Goal: Task Accomplishment & Management: Complete application form

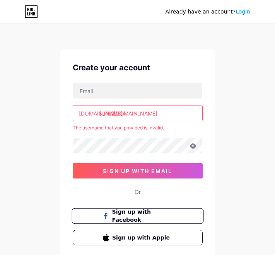
scroll to position [51, 0]
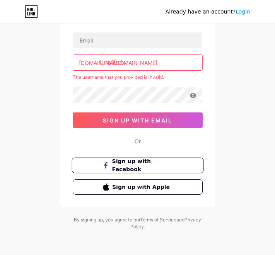
click at [148, 167] on span "Sign up with Facebook" at bounding box center [142, 166] width 61 height 17
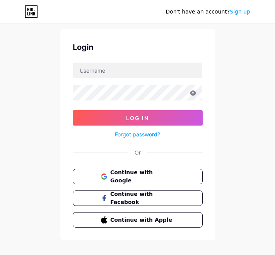
scroll to position [30, 0]
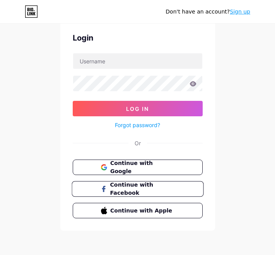
click at [134, 186] on span "Continue with Facebook" at bounding box center [142, 189] width 65 height 17
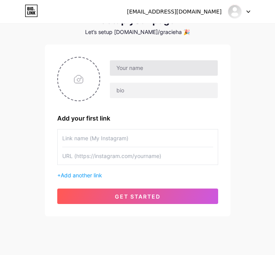
scroll to position [51, 0]
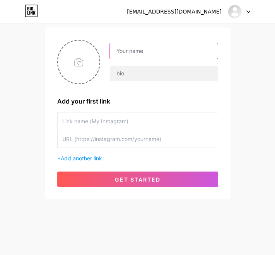
click at [131, 53] on input "text" at bounding box center [164, 50] width 108 height 15
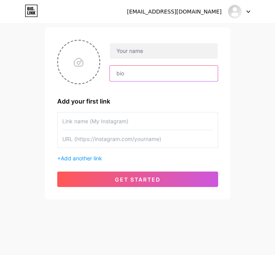
click at [127, 74] on input "text" at bounding box center [164, 73] width 108 height 15
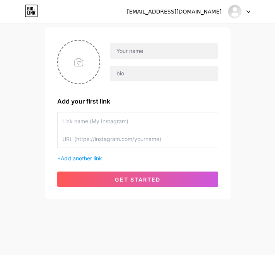
click at [109, 123] on input "text" at bounding box center [137, 121] width 151 height 17
paste input "OFC Football Platform"
click at [87, 123] on input "OFC Football Platform" at bounding box center [137, 121] width 151 height 17
type input "OFC Football Platform"
click at [139, 140] on input "text" at bounding box center [137, 138] width 151 height 17
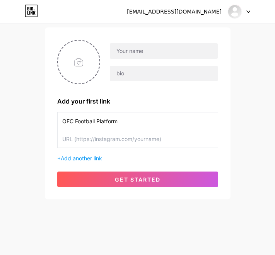
click at [94, 141] on input "text" at bounding box center [137, 138] width 151 height 17
paste input "@Fatem202321"
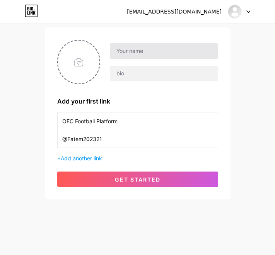
type input "@Fatem202321"
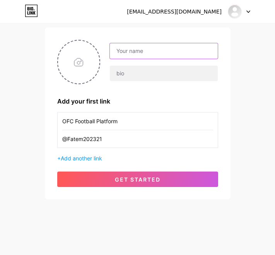
click at [140, 53] on input "text" at bounding box center [164, 50] width 108 height 15
click at [136, 46] on input "text" at bounding box center [164, 50] width 108 height 15
paste input "Shrabani শ্রাবণী"
type input "Shrabani শ্রাবণী"
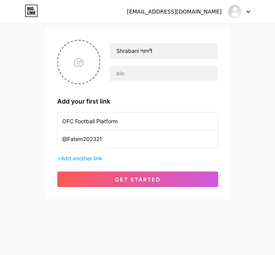
click at [117, 136] on input "@Fatem202321" at bounding box center [137, 138] width 151 height 17
paste input "https://t.me/Raju19919"
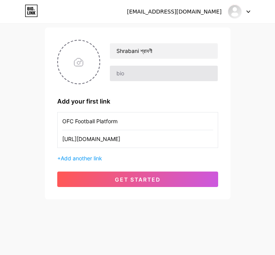
type input "https://t.me/Raju19919"
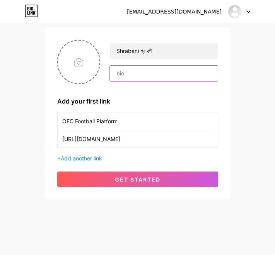
click at [134, 70] on input "text" at bounding box center [164, 73] width 108 height 15
paste input "https://t.me/Raju19919"
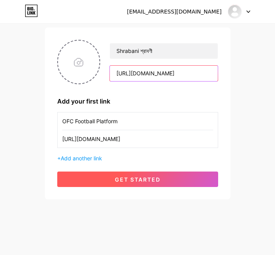
type input "https://t.me/Raju19919"
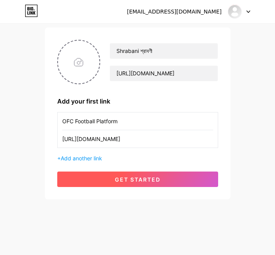
click at [115, 177] on span "get started" at bounding box center [138, 179] width 46 height 7
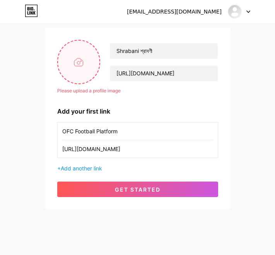
click at [82, 67] on input "file" at bounding box center [79, 62] width 42 height 43
type input "C:\fakepath\photo_2025-08-11_13-51-55.jpg"
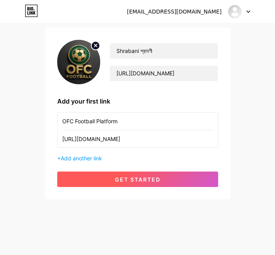
click at [152, 177] on span "get started" at bounding box center [138, 179] width 46 height 7
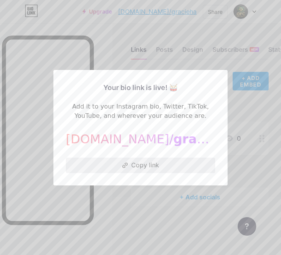
click at [128, 165] on button "Copy link" at bounding box center [140, 165] width 149 height 15
click at [57, 27] on div at bounding box center [140, 127] width 281 height 255
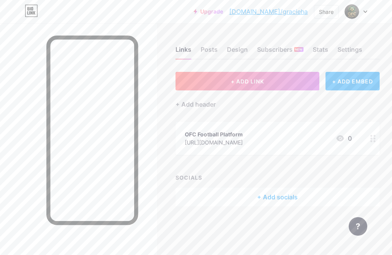
click at [200, 53] on div "Links Posts Design Subscribers NEW Stats Settings" at bounding box center [278, 46] width 204 height 27
click at [201, 52] on div "Posts" at bounding box center [209, 52] width 17 height 14
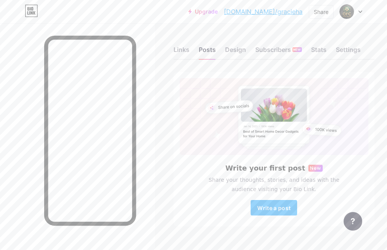
click at [281, 12] on link "bio.link/gracieha" at bounding box center [263, 11] width 79 height 9
click at [281, 209] on span "Write a post" at bounding box center [273, 207] width 33 height 7
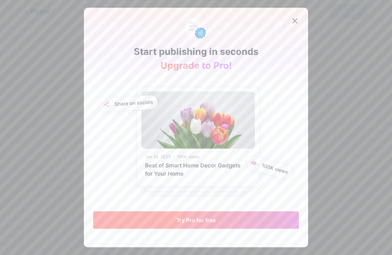
click at [185, 217] on span "Try Pro for free" at bounding box center [195, 220] width 39 height 7
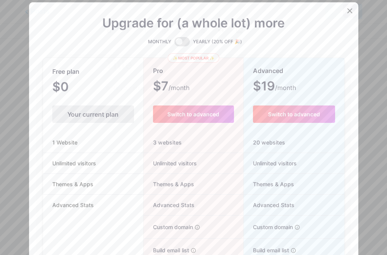
click at [281, 15] on div at bounding box center [349, 11] width 14 height 14
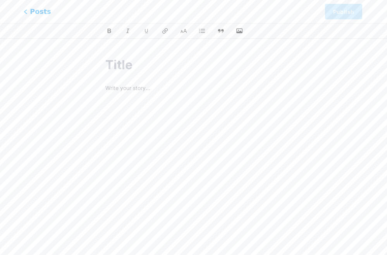
click at [32, 12] on span "Posts" at bounding box center [37, 12] width 27 height 10
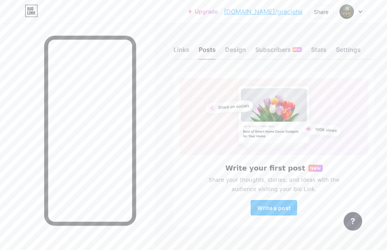
click at [281, 13] on icon at bounding box center [360, 11] width 4 height 3
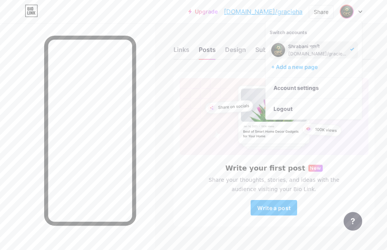
click at [281, 13] on icon at bounding box center [360, 11] width 4 height 3
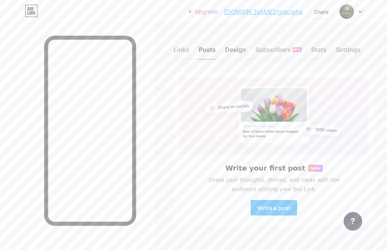
click at [238, 51] on div "Design" at bounding box center [235, 52] width 21 height 14
click at [281, 48] on div "Settings" at bounding box center [348, 52] width 25 height 14
click at [263, 207] on span "Write a post" at bounding box center [273, 207] width 33 height 7
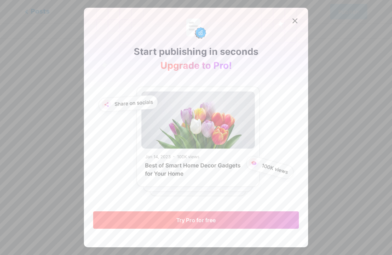
click at [230, 217] on button "Try Pro for free" at bounding box center [196, 220] width 206 height 17
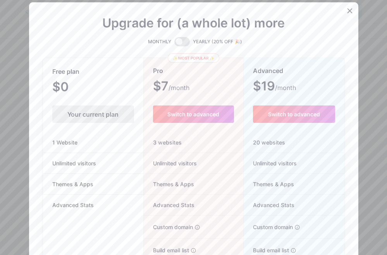
click at [100, 116] on div "Your current plan" at bounding box center [93, 114] width 82 height 17
click at [281, 11] on icon at bounding box center [349, 11] width 4 height 4
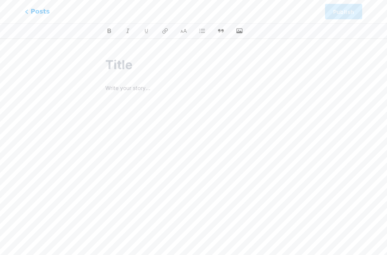
click at [129, 90] on p at bounding box center [193, 89] width 176 height 11
click at [31, 12] on span "Posts" at bounding box center [37, 12] width 27 height 10
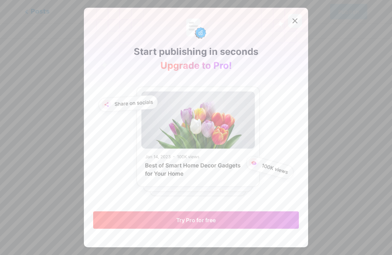
click at [281, 23] on icon at bounding box center [295, 21] width 4 height 4
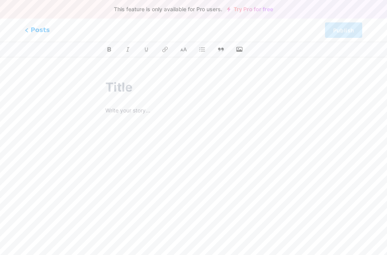
click at [127, 110] on p at bounding box center [193, 111] width 176 height 11
click at [111, 108] on p at bounding box center [193, 111] width 176 height 11
click at [225, 122] on p "Nền tảng OFC football là Liên đoàn Bóng đá châu Đại Dương (Oceania Football Con…" at bounding box center [193, 117] width 176 height 22
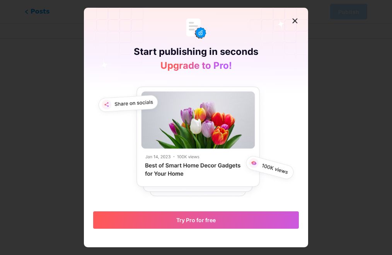
click at [295, 21] on div at bounding box center [295, 21] width 14 height 14
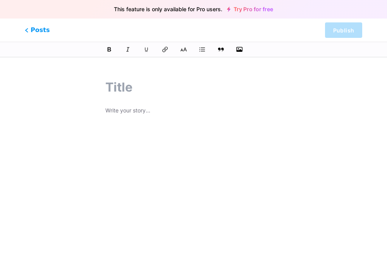
click at [134, 110] on p at bounding box center [193, 111] width 176 height 11
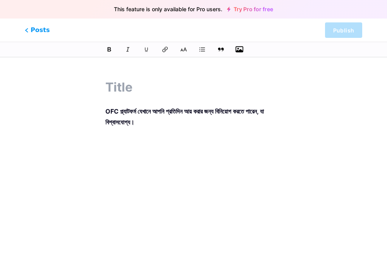
click at [238, 51] on icon "button" at bounding box center [239, 49] width 8 height 6
click at [0, 0] on input "file" at bounding box center [0, 0] width 0 height 0
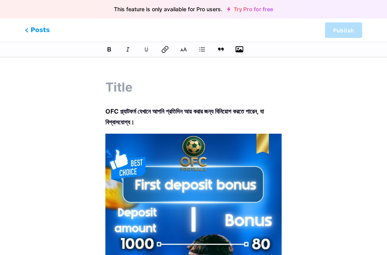
click at [164, 51] on icon at bounding box center [165, 50] width 8 height 8
click at [183, 50] on icon at bounding box center [184, 50] width 8 height 8
click at [185, 53] on button at bounding box center [184, 50] width 12 height 12
click at [164, 51] on icon at bounding box center [165, 50] width 8 height 8
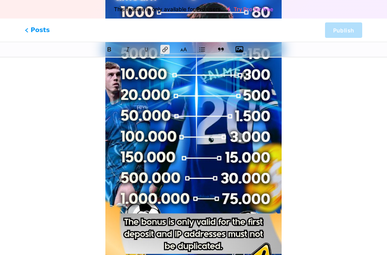
scroll to position [297, 0]
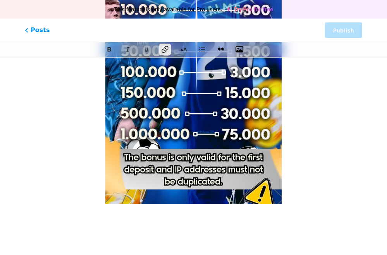
click at [164, 50] on icon at bounding box center [165, 49] width 7 height 7
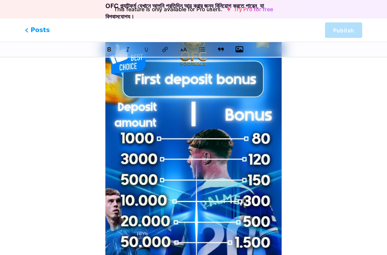
scroll to position [65, 0]
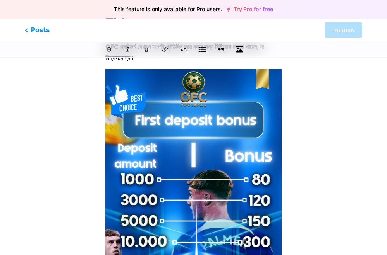
click at [200, 50] on icon at bounding box center [202, 50] width 8 height 8
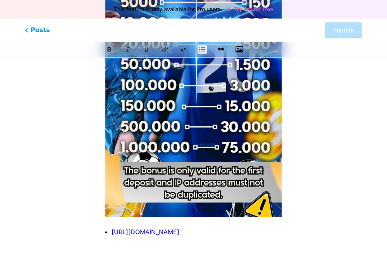
scroll to position [314, 0]
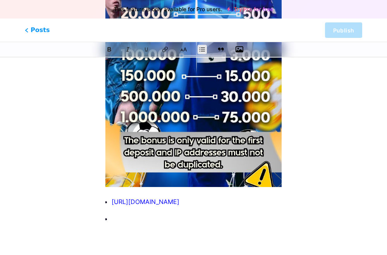
click at [134, 224] on p at bounding box center [196, 219] width 170 height 11
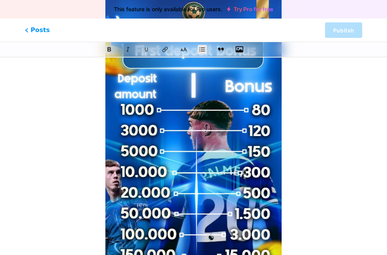
scroll to position [155, 0]
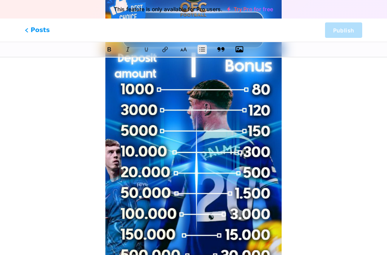
click at [220, 50] on icon at bounding box center [220, 49] width 7 height 5
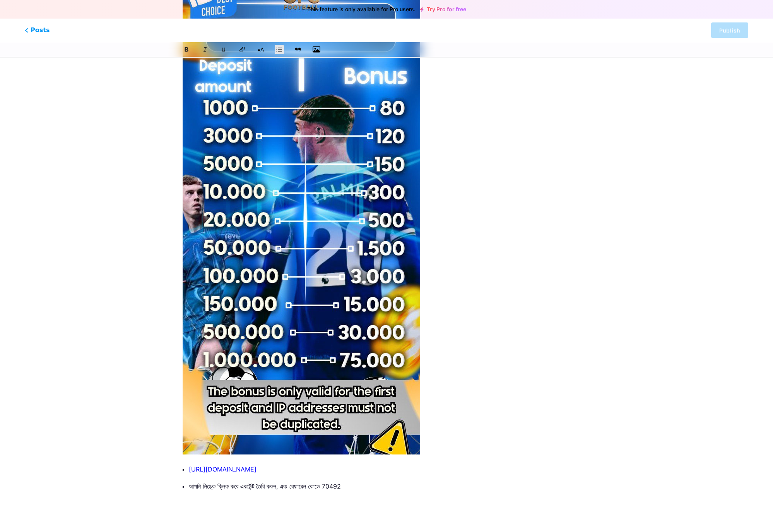
scroll to position [193, 0]
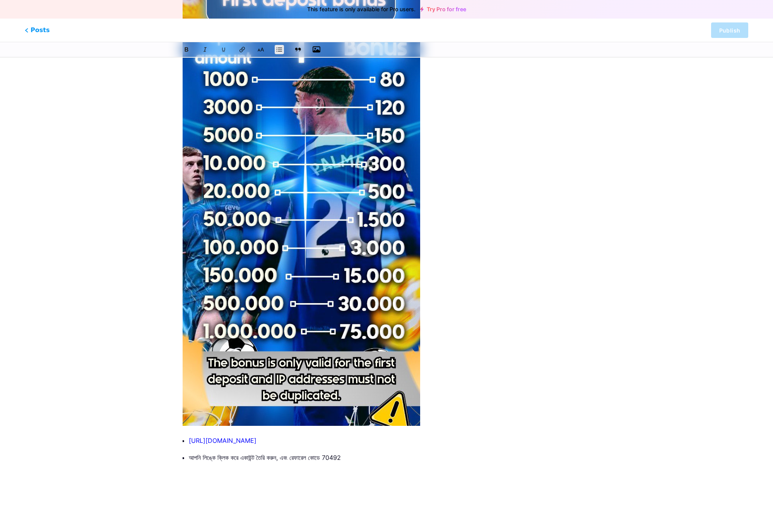
drag, startPoint x: 417, startPoint y: 423, endPoint x: 400, endPoint y: 447, distance: 28.8
click at [392, 255] on ul "https://ofcball.com আপনি লিঙ্কে ক্লিক করে একাউন্ট তৈরি করুন, এবং রেফারেল কোডে 7…" at bounding box center [390, 449] width 402 height 28
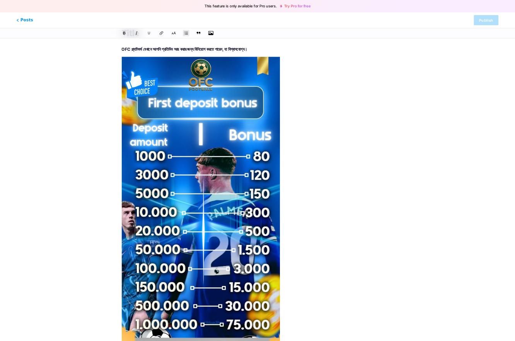
scroll to position [38, 0]
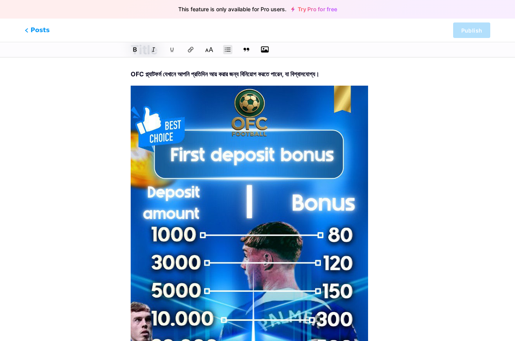
click at [206, 51] on icon at bounding box center [208, 49] width 7 height 5
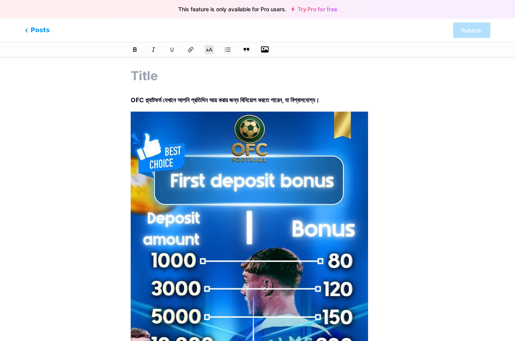
scroll to position [0, 0]
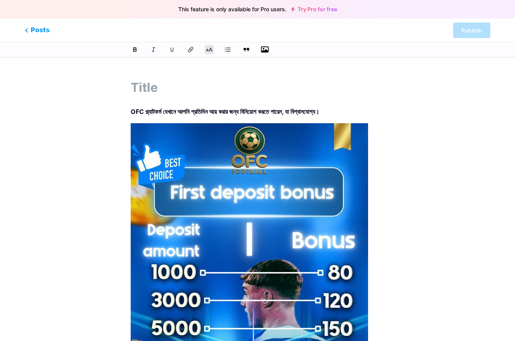
click at [268, 51] on icon "button" at bounding box center [265, 49] width 8 height 6
click at [0, 0] on input "file" at bounding box center [0, 0] width 0 height 0
click at [232, 50] on button at bounding box center [228, 50] width 12 height 12
click at [265, 50] on icon "button" at bounding box center [265, 49] width 8 height 6
click at [0, 0] on input "file" at bounding box center [0, 0] width 0 height 0
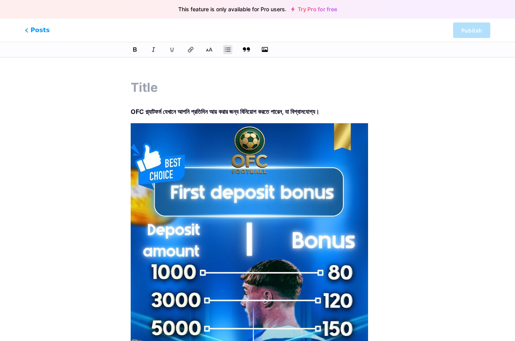
click at [251, 53] on button at bounding box center [247, 50] width 12 height 12
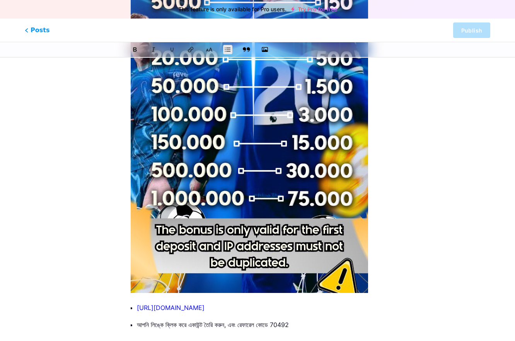
click at [245, 48] on icon at bounding box center [246, 49] width 7 height 5
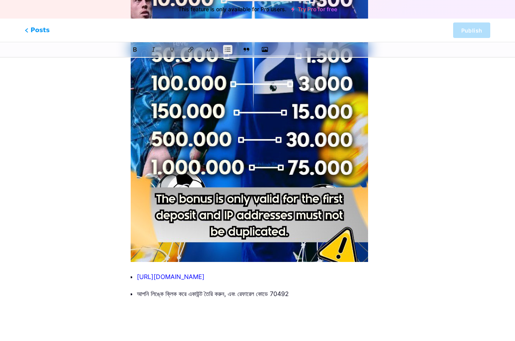
scroll to position [374, 0]
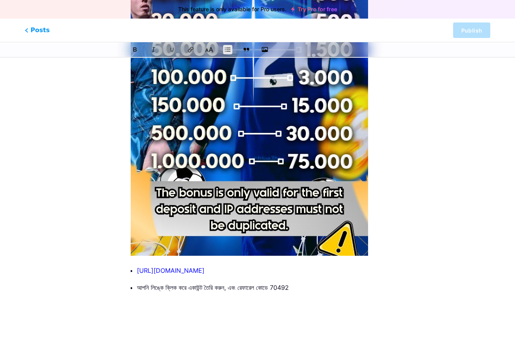
click at [207, 50] on icon at bounding box center [209, 50] width 8 height 8
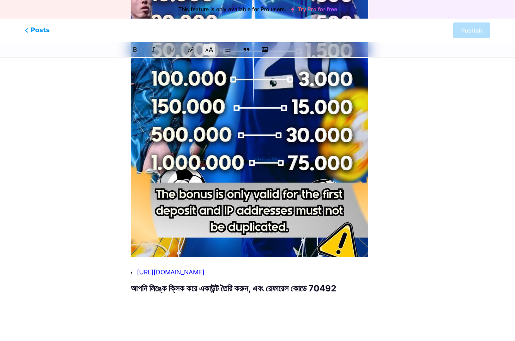
click at [209, 46] on icon at bounding box center [209, 50] width 8 height 8
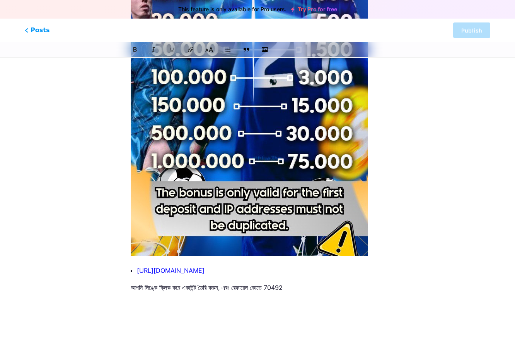
click at [209, 50] on icon at bounding box center [209, 50] width 8 height 8
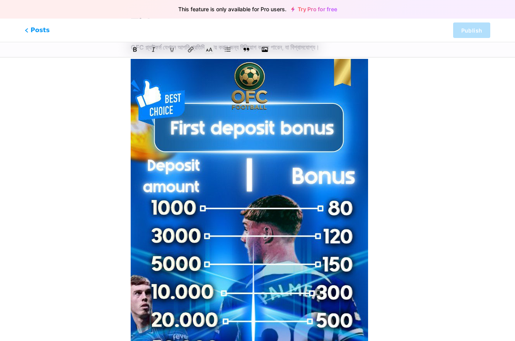
scroll to position [0, 0]
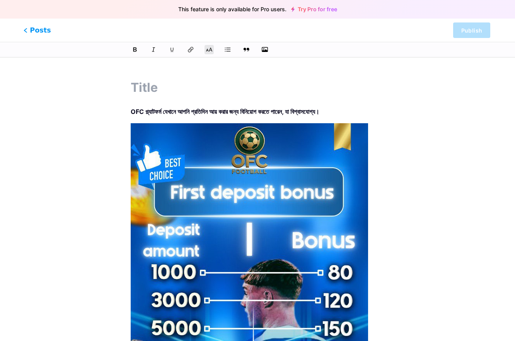
click at [37, 33] on span "Posts" at bounding box center [37, 30] width 27 height 10
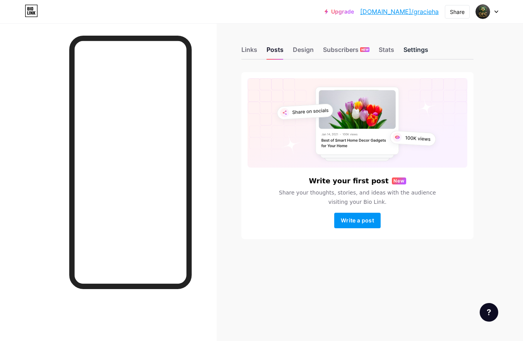
click at [392, 49] on div "Settings" at bounding box center [416, 52] width 25 height 14
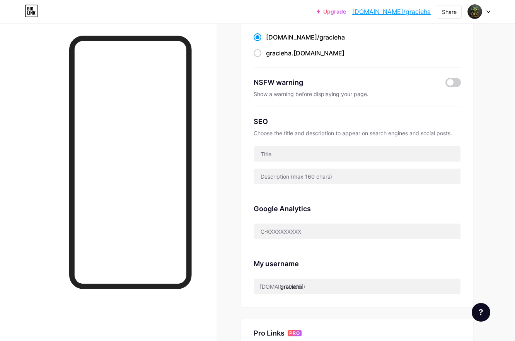
scroll to position [103, 0]
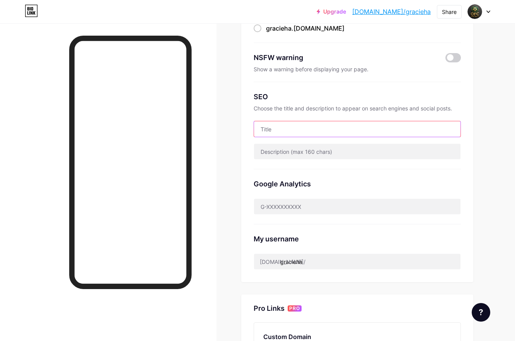
click at [287, 131] on input "text" at bounding box center [357, 128] width 207 height 15
paste input "OFC প্ল্যাটফর্ম যেখানে আপনি প্রতিদিন আয় করার জন্য বিনিয়োগ করতে পারেন, যা বিশ্…"
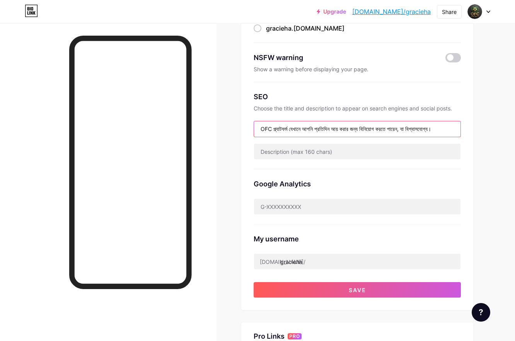
scroll to position [0, 26]
type input "OFC প্ল্যাটফর্ম যেখানে আপনি প্রতিদিন আয় করার জন্য বিনিয়োগ করতে পারেন, যা বিশ্…"
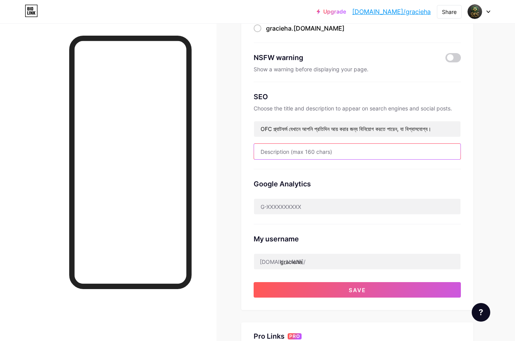
click at [313, 153] on input "text" at bounding box center [357, 151] width 207 height 15
paste input "প্ল্যাটফর্মে যোগ দিলে আপনি একাউন্ট রেজিস্ট্রেশন করার সময় ৫০ টাকা পাবেন, প্রতিদ…"
type input "প্ল্যাটফর্মে যোগ দিলে আপনি একাউন্ট রেজিস্ট্রেশন করার সময় ৫০ টাকা পাবেন, প্রতিদ…"
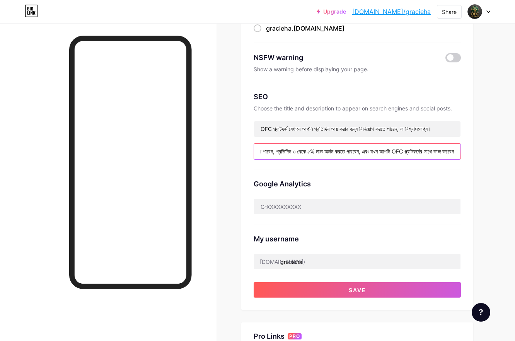
scroll to position [0, 0]
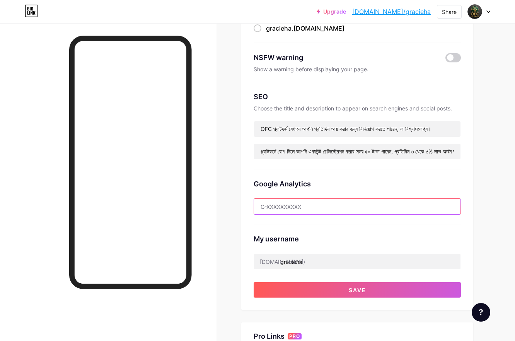
click at [299, 209] on input "text" at bounding box center [357, 206] width 207 height 15
paste input "https://t.me/Raju19919"
type input "https://t.me/Raju19919"
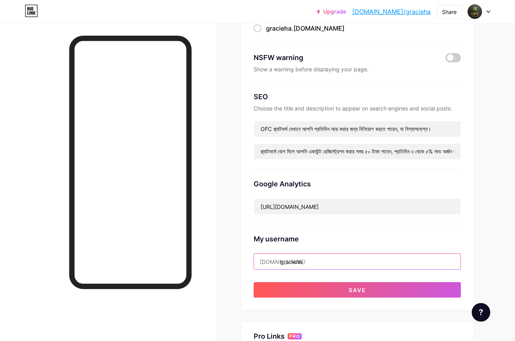
click at [292, 255] on input "gracieha" at bounding box center [357, 260] width 207 height 15
click at [314, 255] on input "gracieha" at bounding box center [357, 260] width 207 height 15
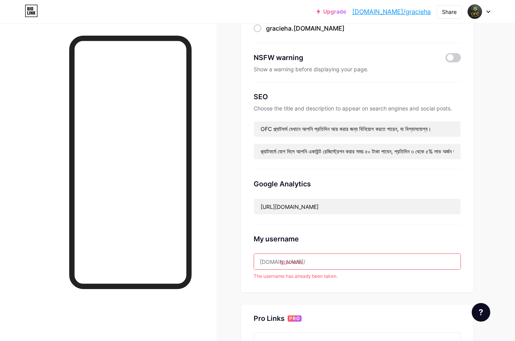
paste input "https//ofcball.com/"
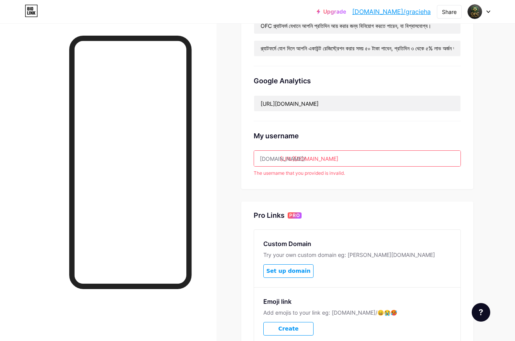
scroll to position [278, 0]
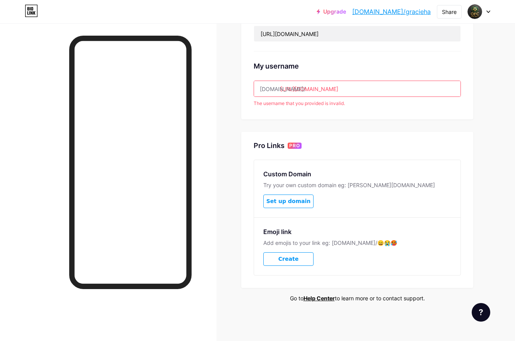
type input "https://ofcball.com/"
click at [357, 87] on input "https://ofcball.com/" at bounding box center [357, 88] width 207 height 15
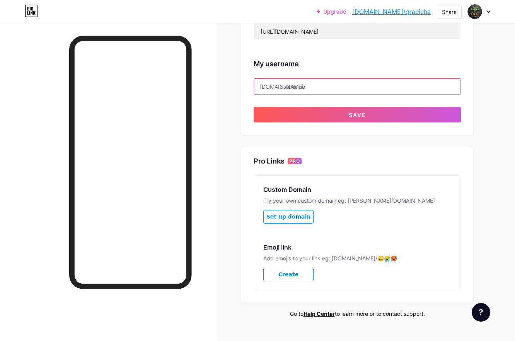
paste input "https//t.me/raju19919"
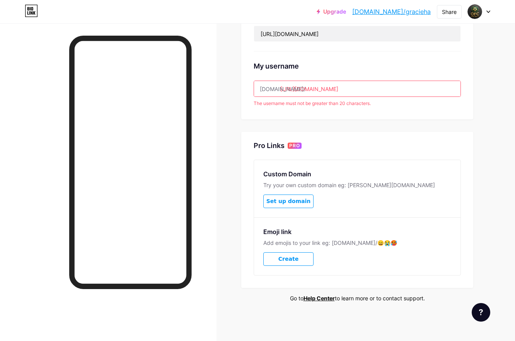
click at [312, 89] on input "https://t.me/Raju19919" at bounding box center [357, 88] width 207 height 15
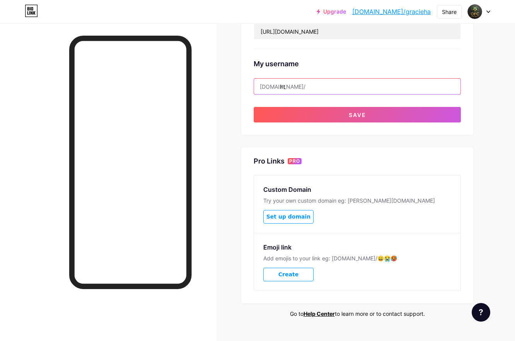
type input "h"
paste input "https//t.me/raju19919"
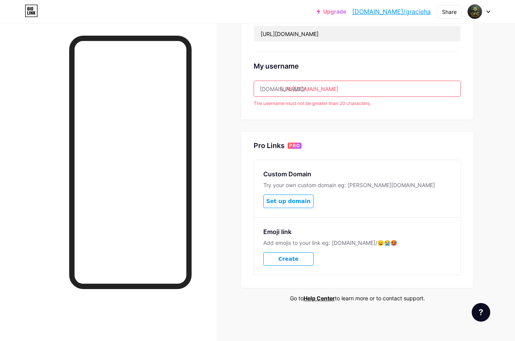
click at [313, 86] on input "https://t.me/Raju19919" at bounding box center [357, 88] width 207 height 15
type input "httpstmeraj"
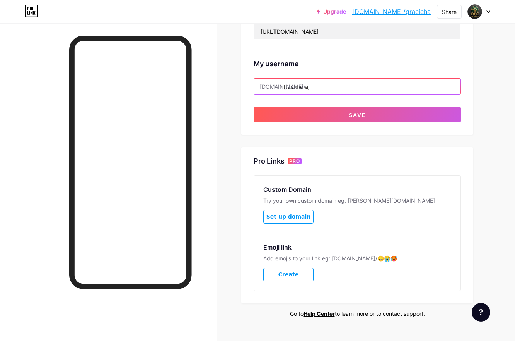
click at [322, 88] on input "httpstmeraj" at bounding box center [357, 86] width 207 height 15
paste input "https//t.me/raju19919"
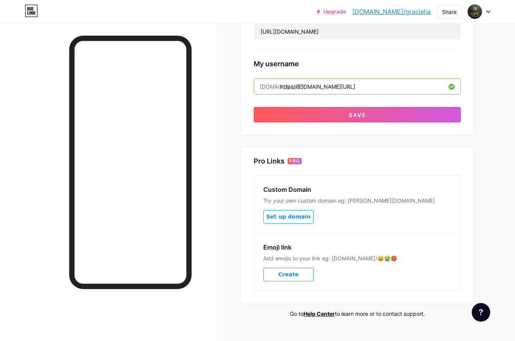
click at [330, 86] on input "https//t.me/raju19919" at bounding box center [357, 86] width 207 height 15
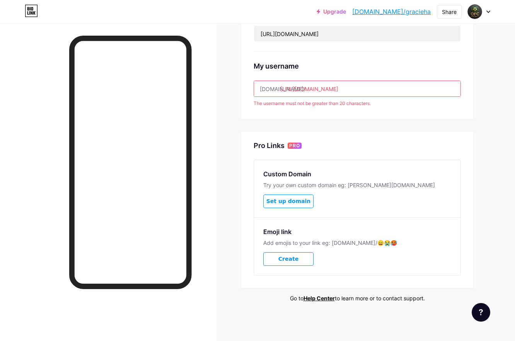
click at [315, 87] on input "https://t.me/Raju19919" at bounding box center [357, 88] width 207 height 15
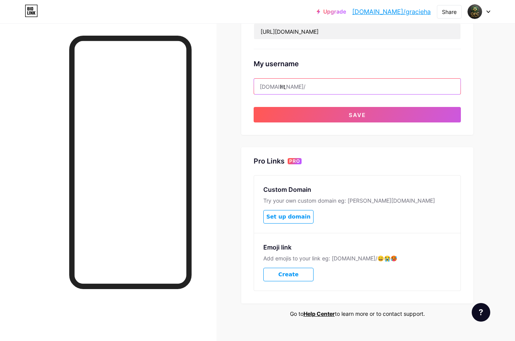
type input "h"
paste input "raju19919"
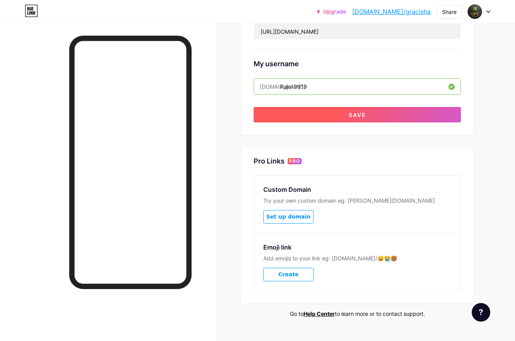
type input "Raju19919"
click at [313, 113] on button "Save" at bounding box center [357, 114] width 207 height 15
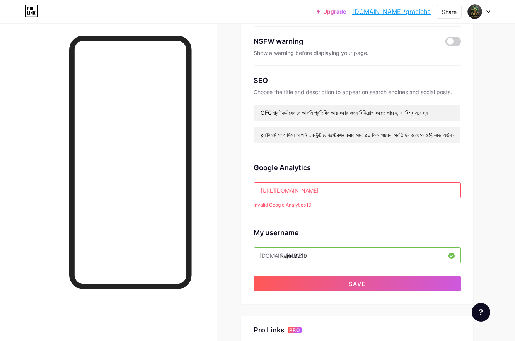
scroll to position [72, 0]
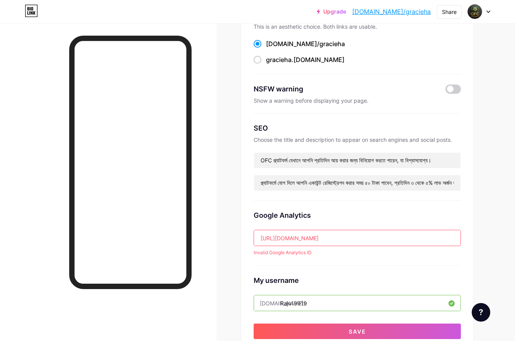
click at [324, 241] on input "https://t.me/Raju19919" at bounding box center [357, 237] width 207 height 15
click at [324, 240] on input "https://t.me/Raju19919" at bounding box center [357, 237] width 207 height 15
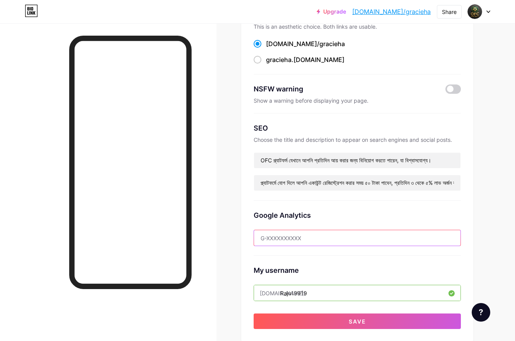
paste input "https://ofcball.com/"
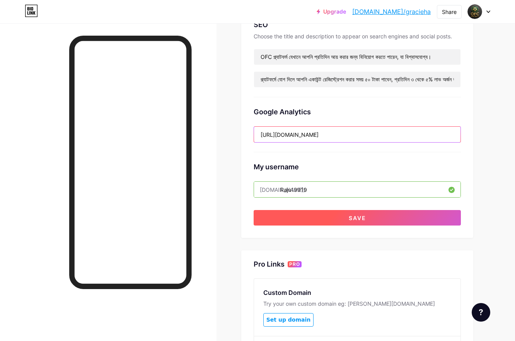
type input "https://ofcball.com/"
click at [318, 223] on button "Save" at bounding box center [357, 217] width 207 height 15
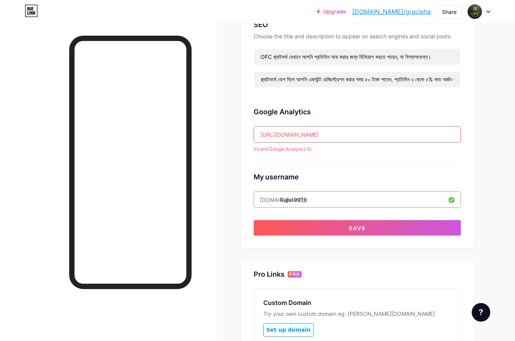
click at [324, 132] on input "https://ofcball.com/" at bounding box center [357, 134] width 207 height 15
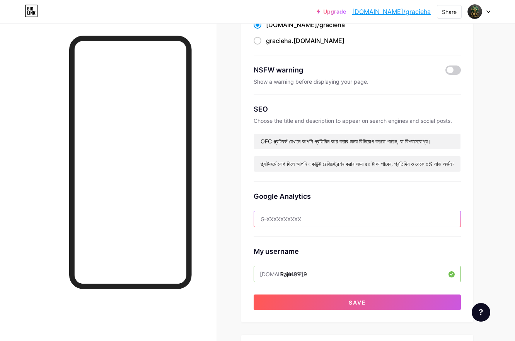
scroll to position [0, 0]
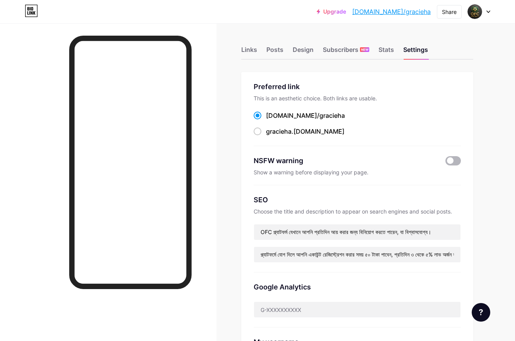
click at [392, 159] on span at bounding box center [453, 160] width 15 height 9
click at [392, 163] on input "checkbox" at bounding box center [446, 163] width 0 height 0
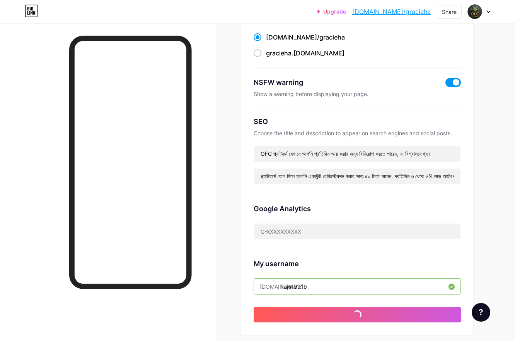
scroll to position [103, 0]
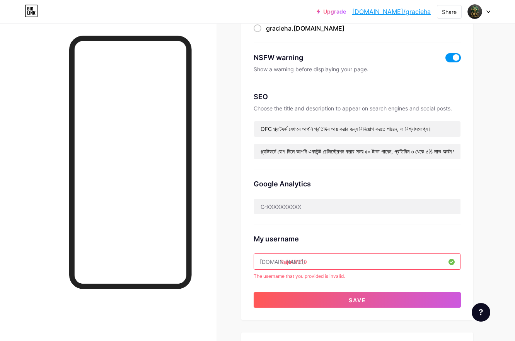
click at [392, 56] on span at bounding box center [453, 57] width 15 height 9
click at [392, 60] on input "checkbox" at bounding box center [446, 60] width 0 height 0
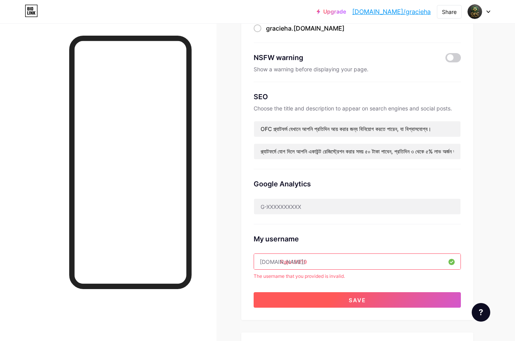
click at [339, 255] on button "Save" at bounding box center [357, 299] width 207 height 15
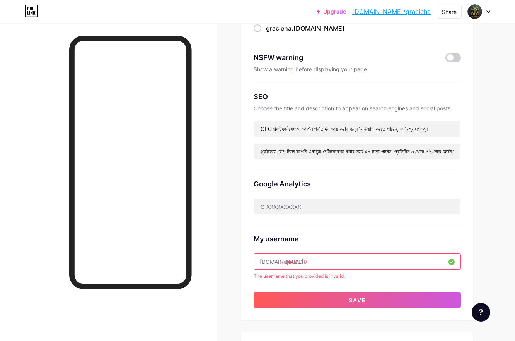
click at [281, 255] on input "Raju19919" at bounding box center [357, 260] width 207 height 15
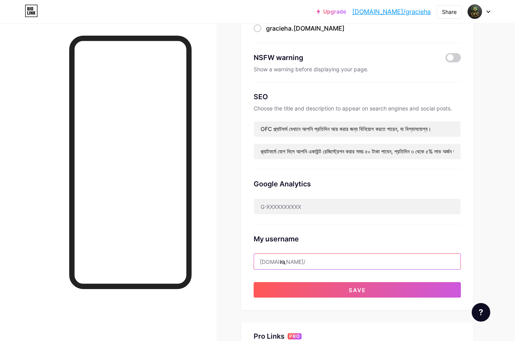
type input "r"
paste input "https//t.me/raju19919"
type input "h"
click at [300, 255] on input "text" at bounding box center [357, 260] width 207 height 15
paste input "https//t.me/raju19919"
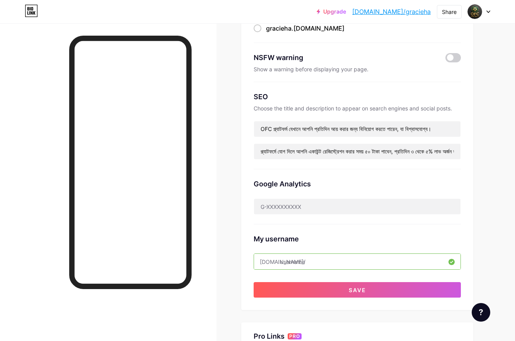
click at [325, 255] on input "text" at bounding box center [357, 260] width 207 height 15
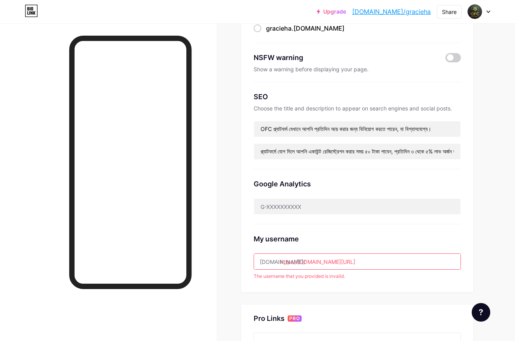
type input "https//t.me/raju"
click at [334, 255] on input "https//t.me/raju" at bounding box center [357, 260] width 207 height 15
click at [333, 255] on input "https//t.me/raju" at bounding box center [357, 260] width 207 height 15
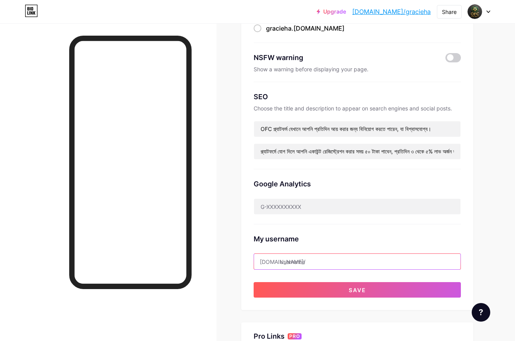
paste input "https//t.me/raju19919"
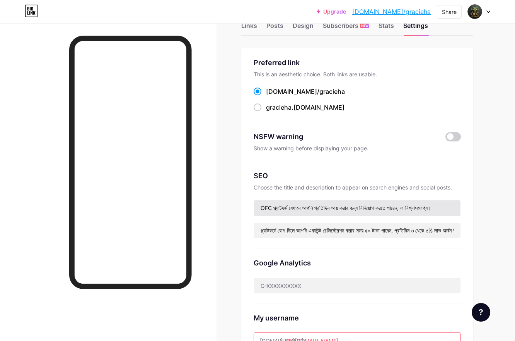
scroll to position [0, 0]
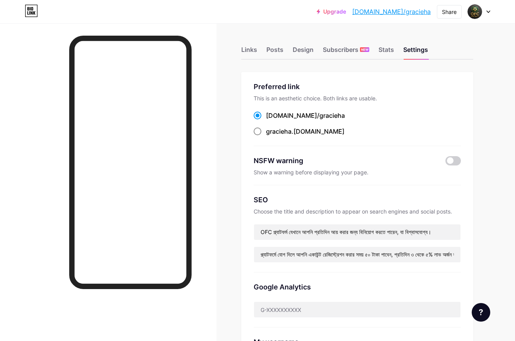
type input "https://t.me/Raju19919"
click at [291, 135] on span "gracieha" at bounding box center [279, 131] width 26 height 8
click at [271, 136] on input "gracieha .bio.link" at bounding box center [268, 138] width 5 height 5
radio input "true"
click at [286, 117] on div "bio.link/ gracieha" at bounding box center [305, 115] width 79 height 9
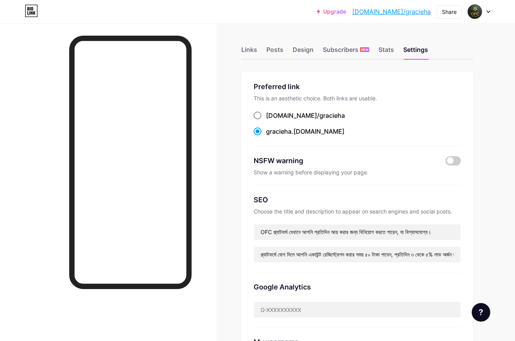
click at [271, 120] on input "bio.link/ gracieha" at bounding box center [268, 122] width 5 height 5
radio input "true"
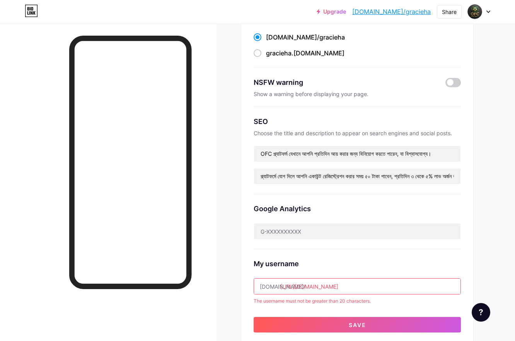
scroll to position [103, 0]
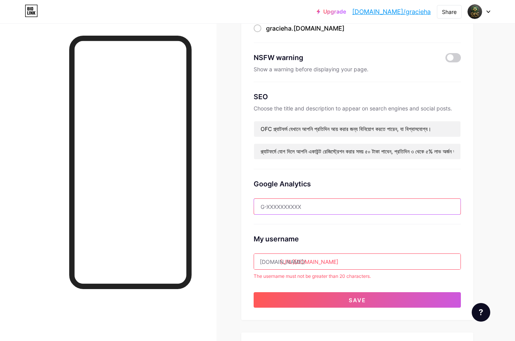
click at [323, 206] on input "text" at bounding box center [357, 206] width 207 height 15
click at [310, 203] on input "text" at bounding box center [357, 206] width 207 height 15
paste input "aday26893@gmail.com"
type input "aday26893@gmail.com"
click at [356, 255] on input "https://t.me/Raju19919" at bounding box center [357, 260] width 207 height 15
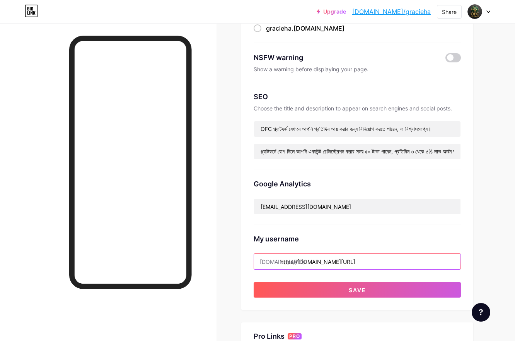
paste input "t.me/raju1991aday26893@gmail.com"
type input "h"
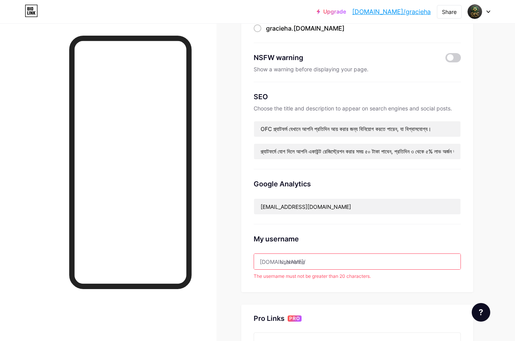
paste input "shrabaniশ্রাবণী"
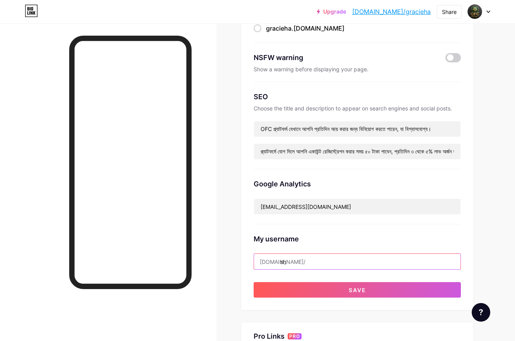
type input "s"
click at [326, 255] on input "text" at bounding box center [357, 260] width 207 height 15
paste input "াজু"
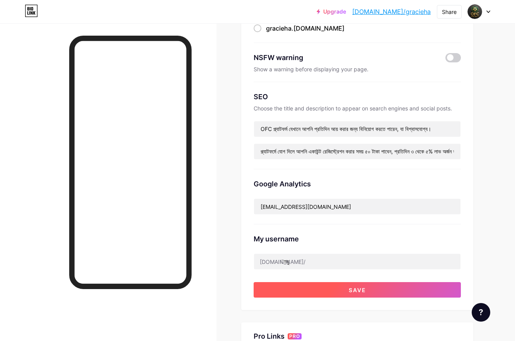
click at [330, 255] on button "Save" at bounding box center [357, 289] width 207 height 15
type input "রাজু"
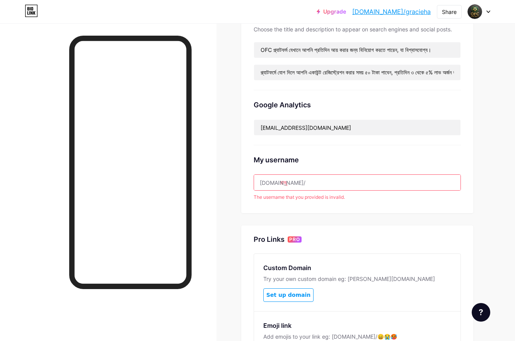
scroll to position [206, 0]
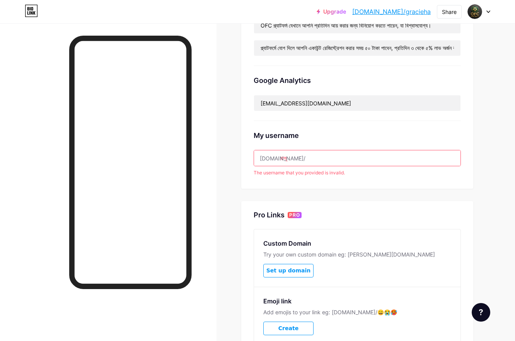
click at [308, 161] on input "রাজু" at bounding box center [357, 157] width 207 height 15
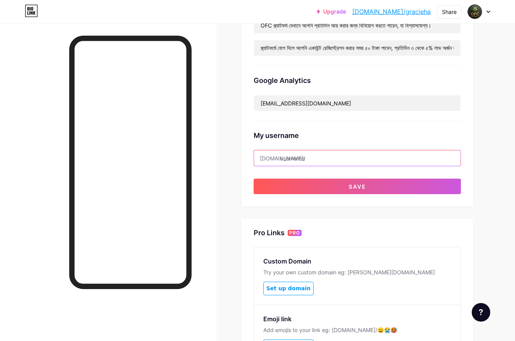
paste input "https//t.me/raju19919"
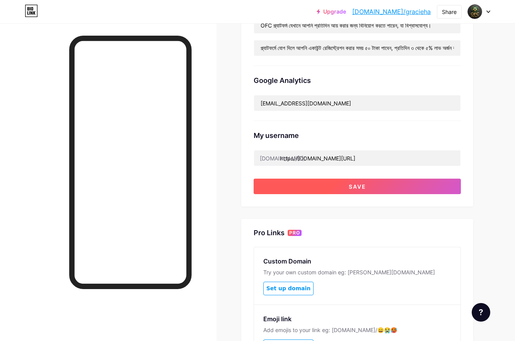
click at [307, 187] on button "Save" at bounding box center [357, 185] width 207 height 15
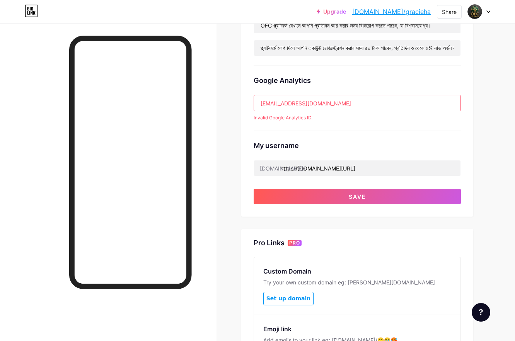
type input "https://t.me/Raju19919"
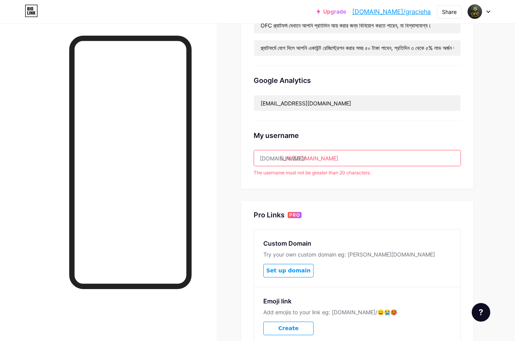
click at [347, 159] on input "https://t.me/Raju19919" at bounding box center [357, 157] width 207 height 15
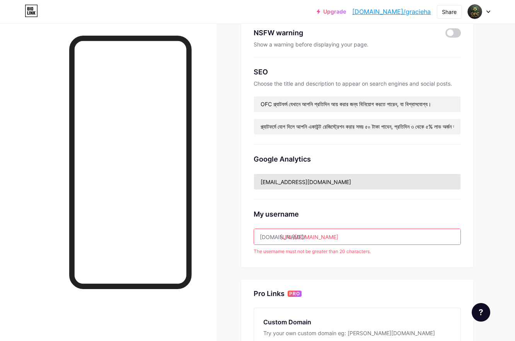
scroll to position [103, 0]
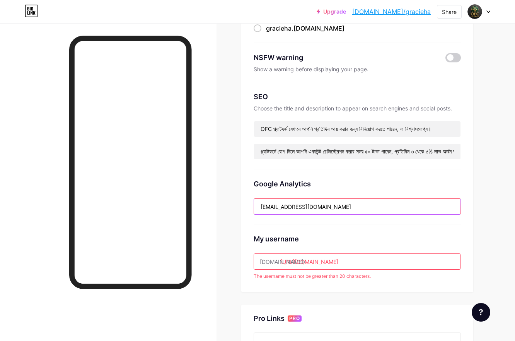
click at [330, 208] on input "aday26893@gmail.com" at bounding box center [357, 206] width 207 height 15
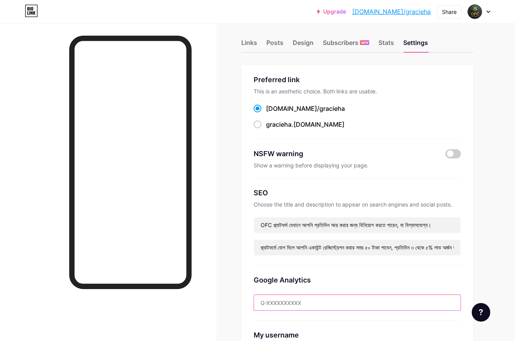
scroll to position [0, 0]
